Goal: Task Accomplishment & Management: Manage account settings

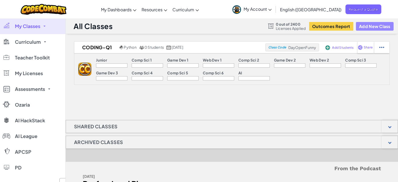
click at [377, 25] on button "Add New Class" at bounding box center [375, 26] width 38 height 9
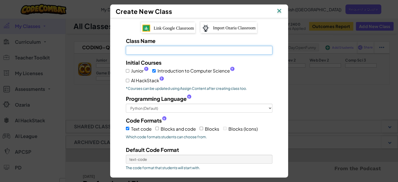
click at [153, 51] on input "Class Name Field is required" at bounding box center [199, 50] width 147 height 9
type input "Coding-Q1"
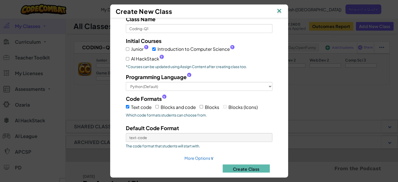
scroll to position [22, 0]
click at [156, 105] on input "Blocks and code" at bounding box center [156, 105] width 3 height 3
checkbox input "true"
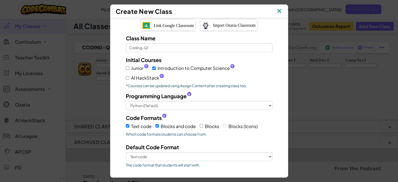
scroll to position [0, 0]
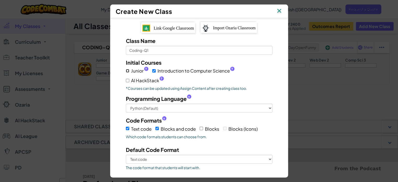
click at [127, 71] on input "Junior ?" at bounding box center [127, 70] width 3 height 3
checkbox input "true"
click at [127, 80] on input "AI HackStack ?" at bounding box center [127, 80] width 3 height 3
checkbox input "true"
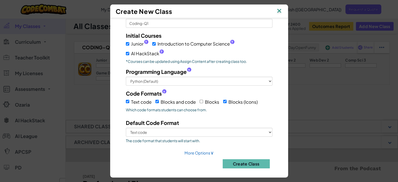
scroll to position [29, 0]
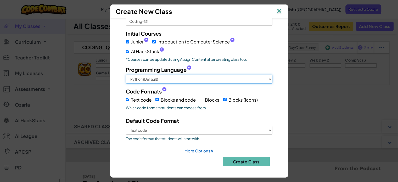
click at [268, 77] on select "Python (Default) JavaScript C++ [GEOGRAPHIC_DATA] (Experimental)" at bounding box center [199, 79] width 147 height 9
click at [126, 75] on select "Python (Default) JavaScript C++ [GEOGRAPHIC_DATA] (Experimental)" at bounding box center [199, 79] width 147 height 9
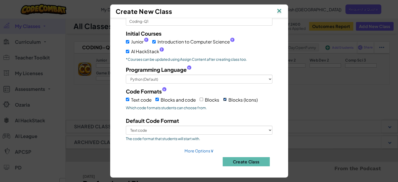
click at [223, 98] on input "Blocks (Icons)" at bounding box center [224, 99] width 3 height 3
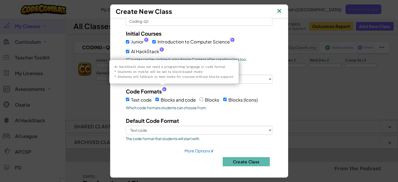
click at [163, 89] on span "?" at bounding box center [164, 90] width 2 height 4
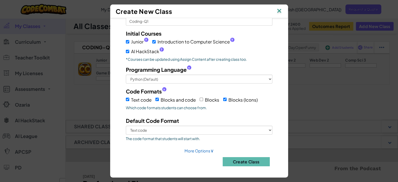
click at [163, 89] on span "?" at bounding box center [164, 90] width 2 height 4
click at [223, 98] on input "Blocks (Icons)" at bounding box center [224, 99] width 3 height 3
checkbox input "false"
click at [240, 164] on button "Create Class" at bounding box center [246, 161] width 47 height 9
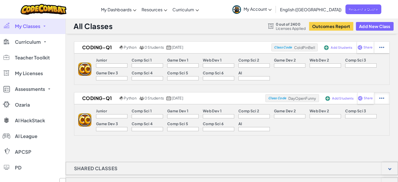
click at [384, 53] on div at bounding box center [381, 48] width 15 height 12
select select "blocks-text"
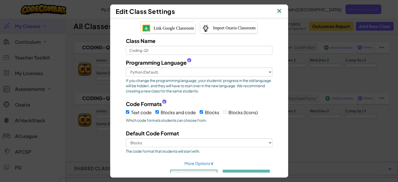
scroll to position [13, 0]
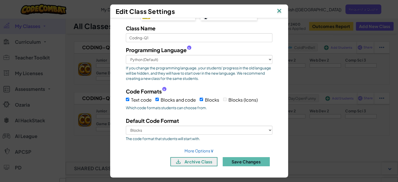
click at [282, 13] on img at bounding box center [279, 11] width 7 height 8
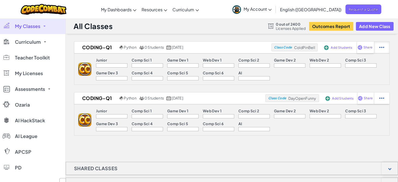
click at [383, 48] on img at bounding box center [381, 47] width 5 height 5
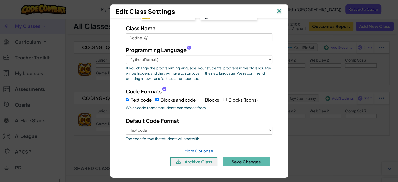
click at [280, 9] on img at bounding box center [279, 11] width 7 height 8
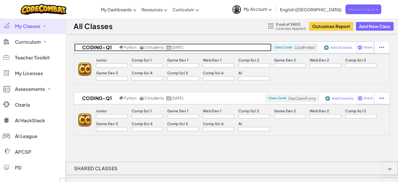
drag, startPoint x: 93, startPoint y: 48, endPoint x: 78, endPoint y: 47, distance: 15.5
click at [78, 47] on h2 "Coding-Q1" at bounding box center [96, 47] width 44 height 8
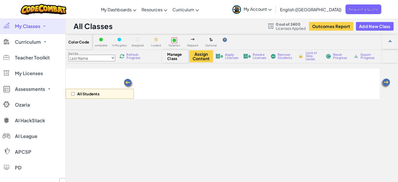
select select "560f1a9f22961295f9427742"
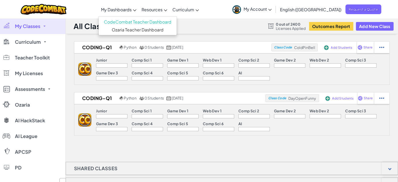
click at [131, 10] on span "My Dashboards" at bounding box center [116, 9] width 31 height 5
click at [132, 9] on span "My Dashboards" at bounding box center [116, 9] width 31 height 5
click at [141, 21] on link "CodeCombat Teacher Dashboard" at bounding box center [138, 22] width 78 height 8
click at [141, 22] on link "CodeCombat Teacher Dashboard" at bounding box center [138, 22] width 78 height 8
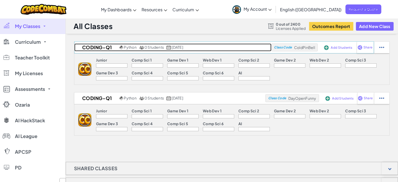
click at [92, 47] on h2 "Coding-Q1" at bounding box center [96, 47] width 44 height 8
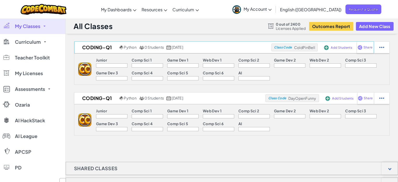
select select "560f1a9f22961295f9427742"
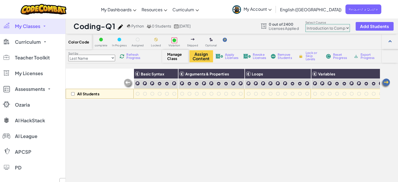
click at [386, 80] on img at bounding box center [385, 83] width 10 height 10
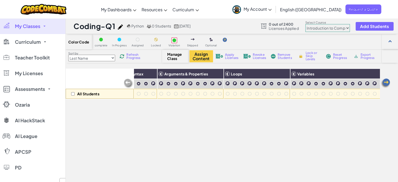
scroll to position [0, 38]
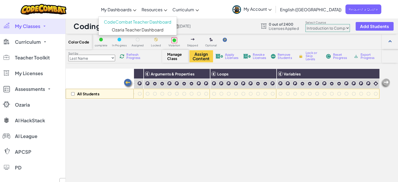
click at [132, 10] on span "My Dashboards" at bounding box center [116, 9] width 31 height 5
click at [138, 21] on link "CodeCombat Teacher Dashboard" at bounding box center [138, 22] width 78 height 8
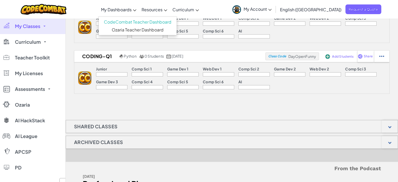
scroll to position [40, 0]
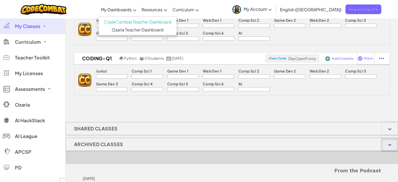
click at [390, 144] on div at bounding box center [389, 144] width 3 height 3
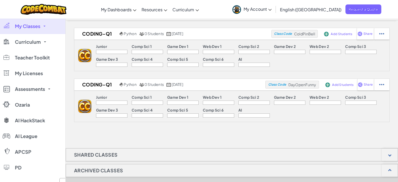
scroll to position [0, 0]
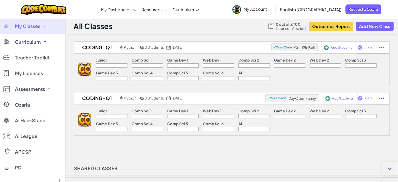
click at [83, 72] on img at bounding box center [84, 69] width 13 height 13
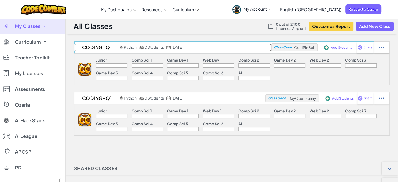
click at [91, 48] on h2 "Coding-Q1" at bounding box center [96, 47] width 44 height 8
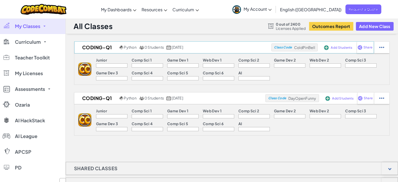
select select "560f1a9f22961295f9427742"
click at [379, 47] on div at bounding box center [381, 48] width 15 height 12
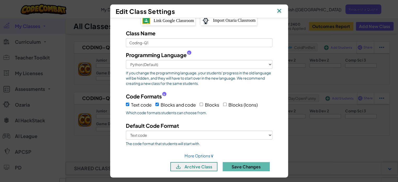
scroll to position [13, 0]
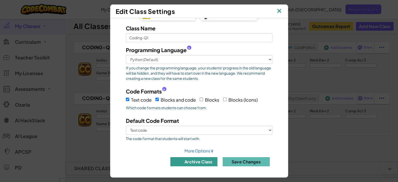
click at [197, 162] on button "archive class" at bounding box center [193, 161] width 47 height 9
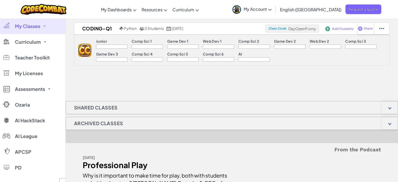
scroll to position [0, 0]
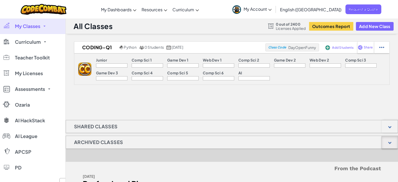
click at [390, 143] on div at bounding box center [389, 142] width 16 height 13
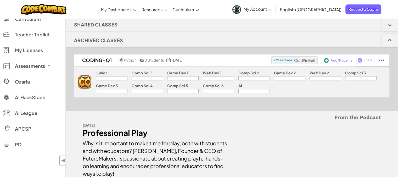
scroll to position [83, 0]
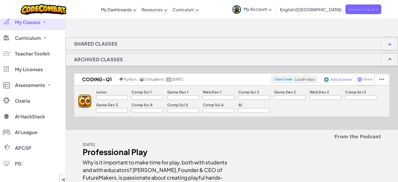
click at [380, 81] on img at bounding box center [381, 79] width 5 height 5
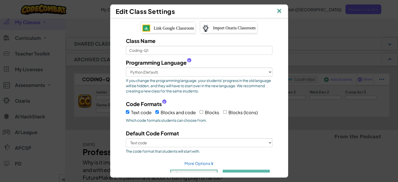
scroll to position [13, 0]
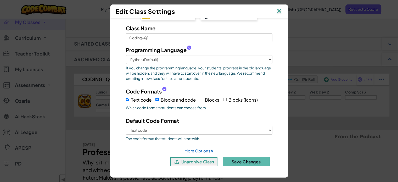
click at [282, 11] on img at bounding box center [279, 11] width 7 height 8
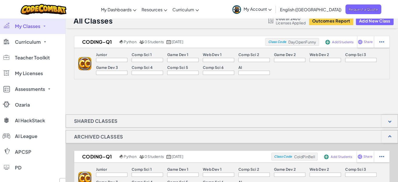
scroll to position [0, 0]
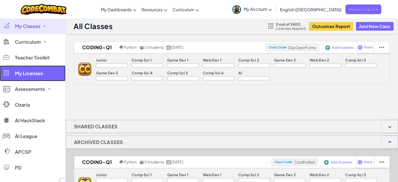
click at [36, 74] on span "My Licenses" at bounding box center [29, 73] width 28 height 5
